Goal: Task Accomplishment & Management: Manage account settings

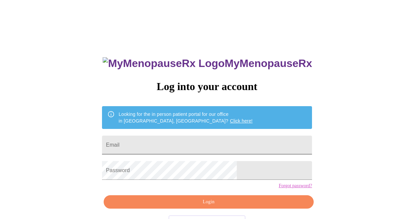
click at [190, 141] on input "Email" at bounding box center [207, 144] width 210 height 19
type input "[EMAIL_ADDRESS][DOMAIN_NAME]"
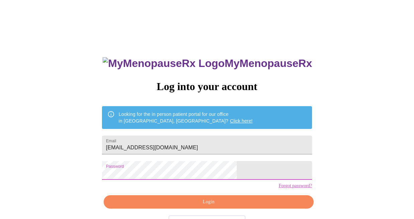
scroll to position [23, 0]
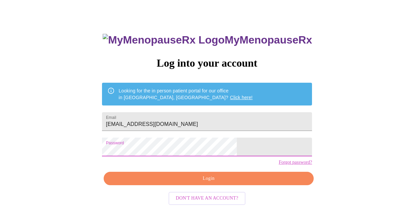
click at [230, 183] on span "Login" at bounding box center [208, 178] width 195 height 8
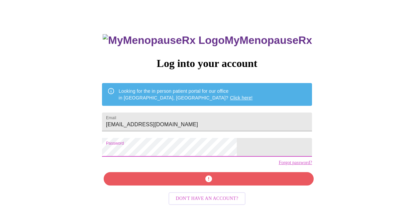
click at [174, 190] on div "MyMenopauseRx Log into your account Looking for the in person patient portal fo…" at bounding box center [206, 132] width 223 height 219
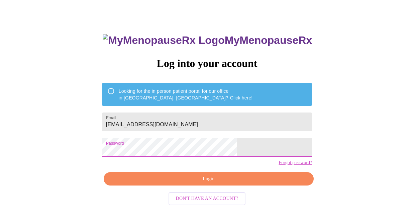
click at [184, 183] on span "Login" at bounding box center [208, 179] width 195 height 8
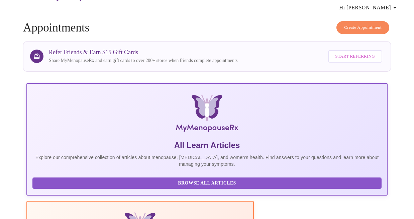
scroll to position [23, 0]
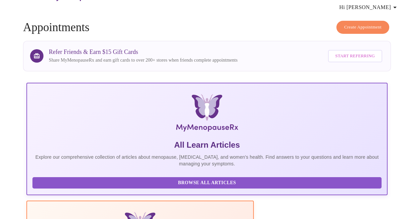
click at [384, 6] on span "Hi [PERSON_NAME]" at bounding box center [370, 7] width 60 height 9
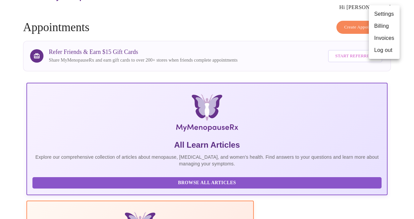
click at [384, 25] on li "Billing" at bounding box center [384, 26] width 31 height 12
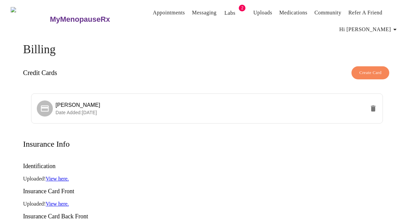
click at [224, 8] on link "Labs" at bounding box center [229, 12] width 11 height 9
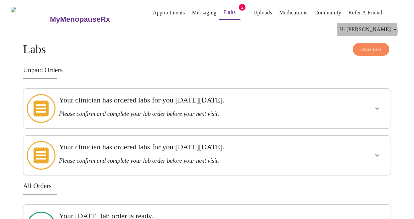
click at [394, 28] on icon "button" at bounding box center [395, 29] width 8 height 8
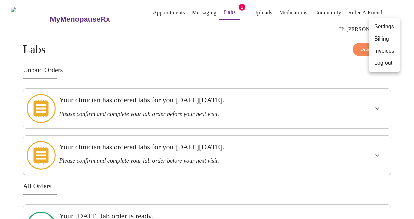
click at [379, 38] on li "Billing" at bounding box center [384, 39] width 31 height 12
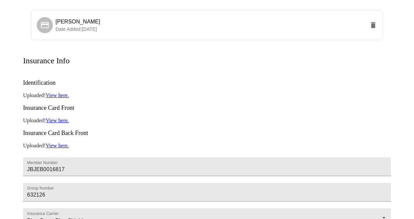
scroll to position [83, 0]
click at [143, 26] on p "Date Added: [DATE]" at bounding box center [211, 29] width 310 height 7
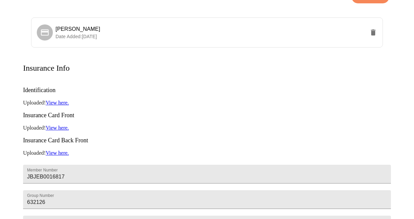
scroll to position [0, 0]
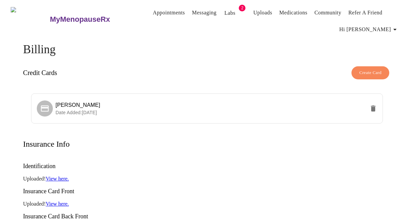
click at [71, 16] on h3 "MyMenopauseRx" at bounding box center [80, 19] width 60 height 9
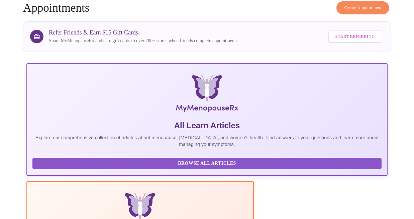
scroll to position [43, 0]
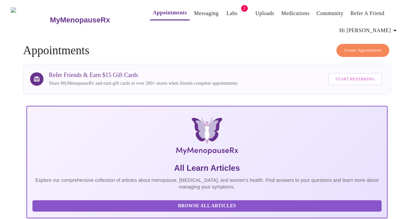
scroll to position [2, 0]
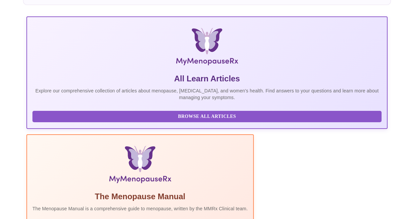
scroll to position [118, 0]
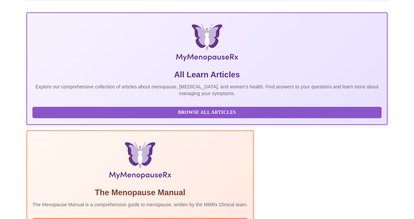
scroll to position [94, 0]
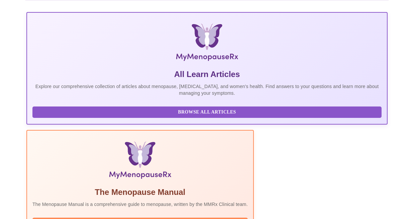
click at [159, 218] on span "Read Manual" at bounding box center [140, 223] width 202 height 8
